Goal: Navigation & Orientation: Find specific page/section

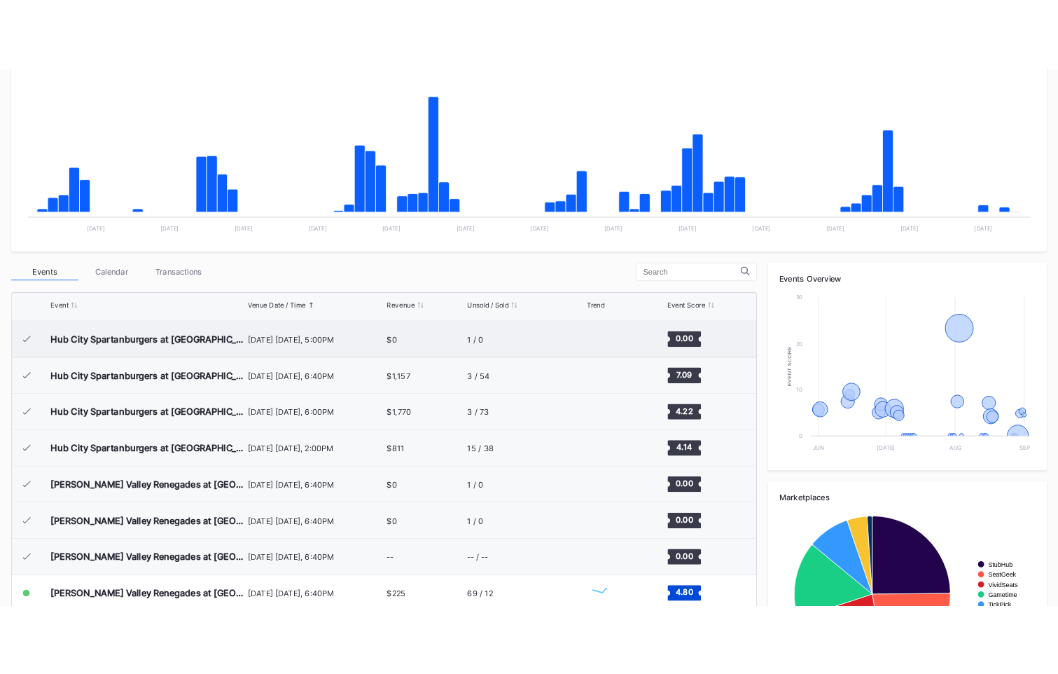
scroll to position [385, 0]
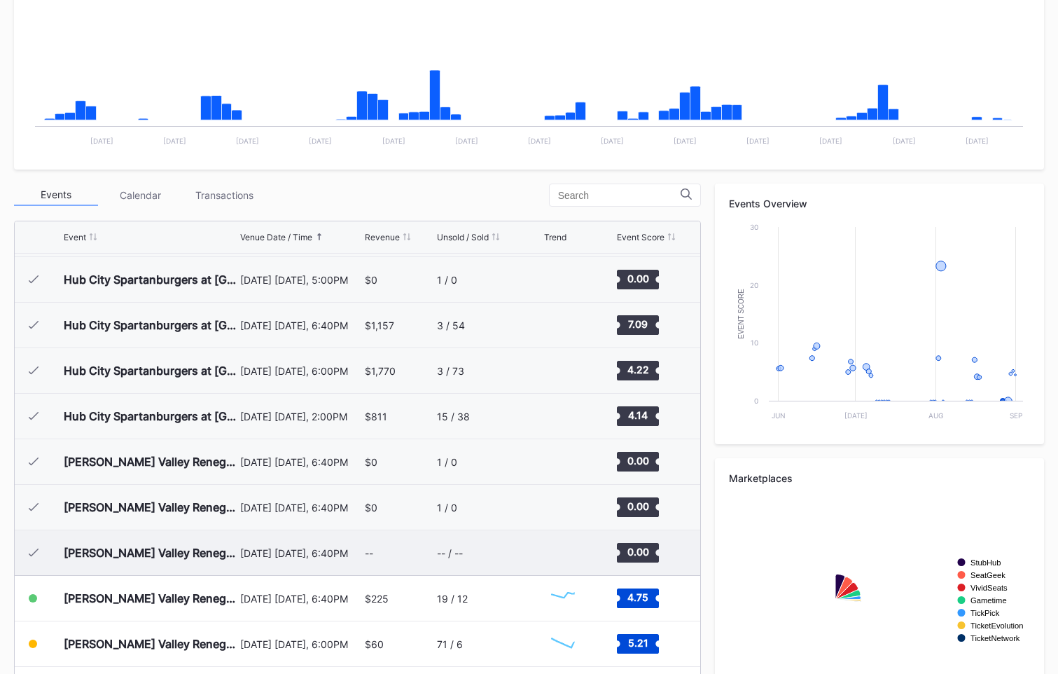
scroll to position [385, 0]
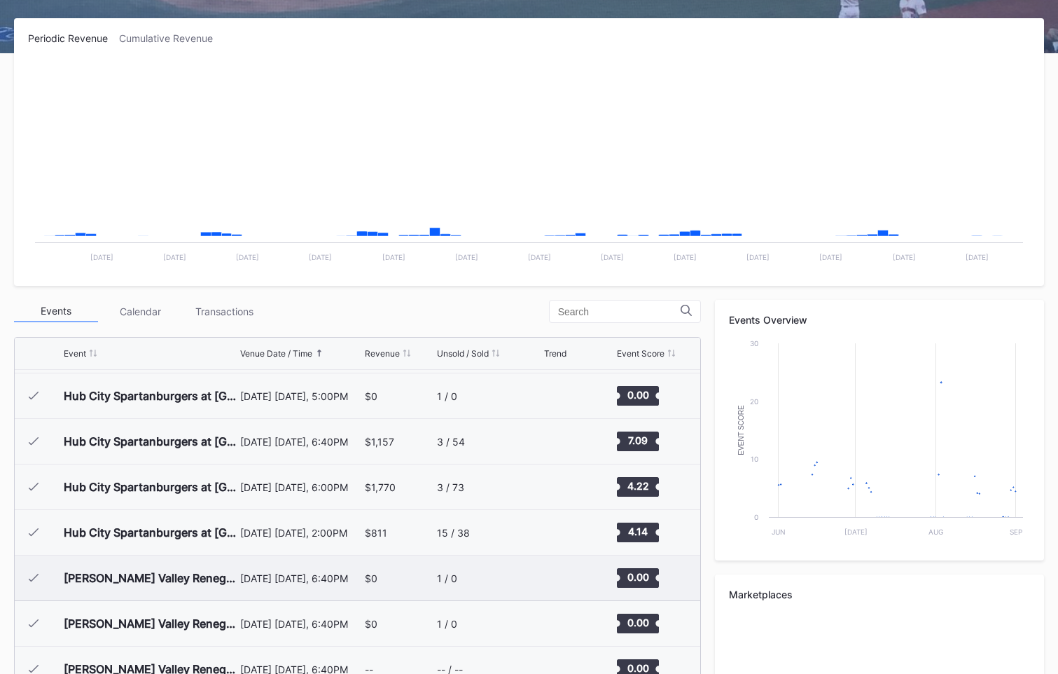
scroll to position [385, 0]
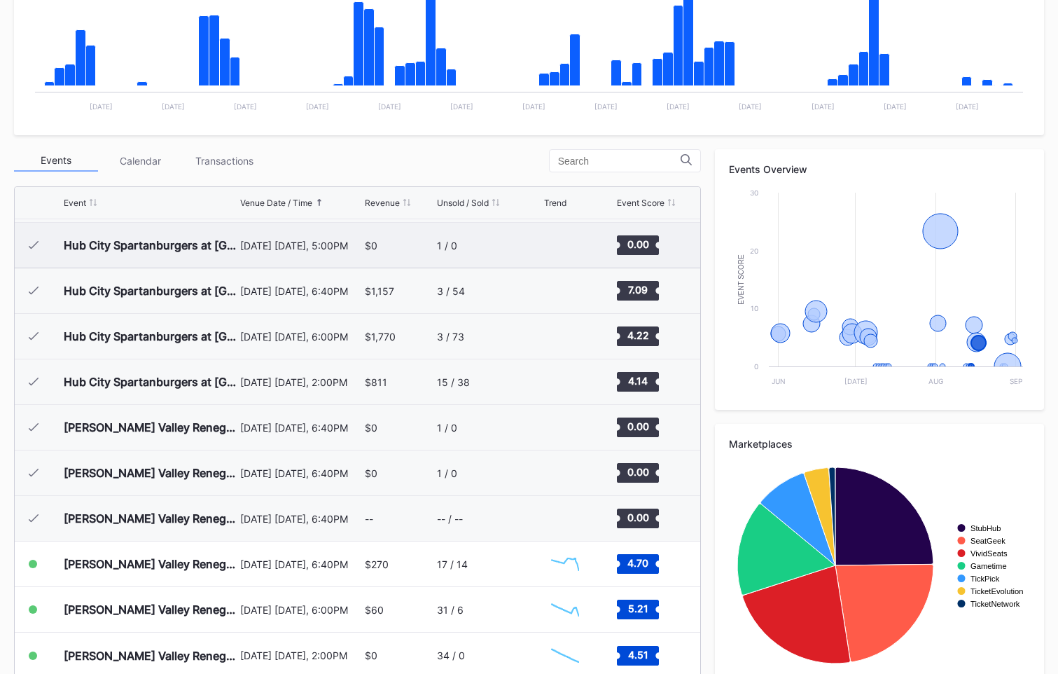
scroll to position [385, 0]
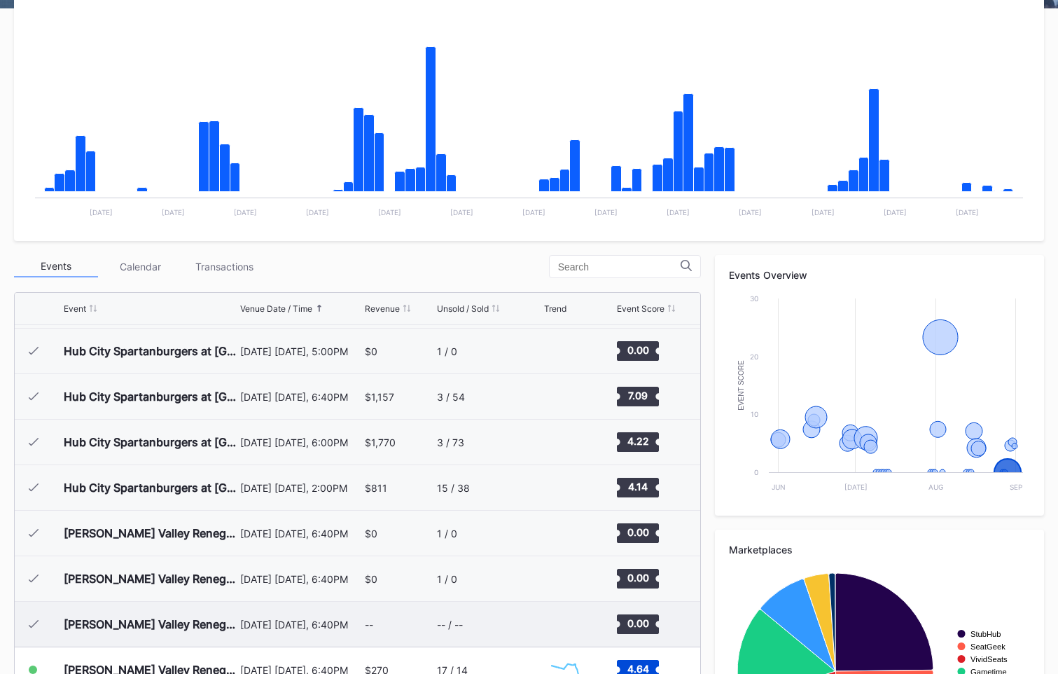
scroll to position [385, 0]
